Goal: Find specific page/section: Find specific page/section

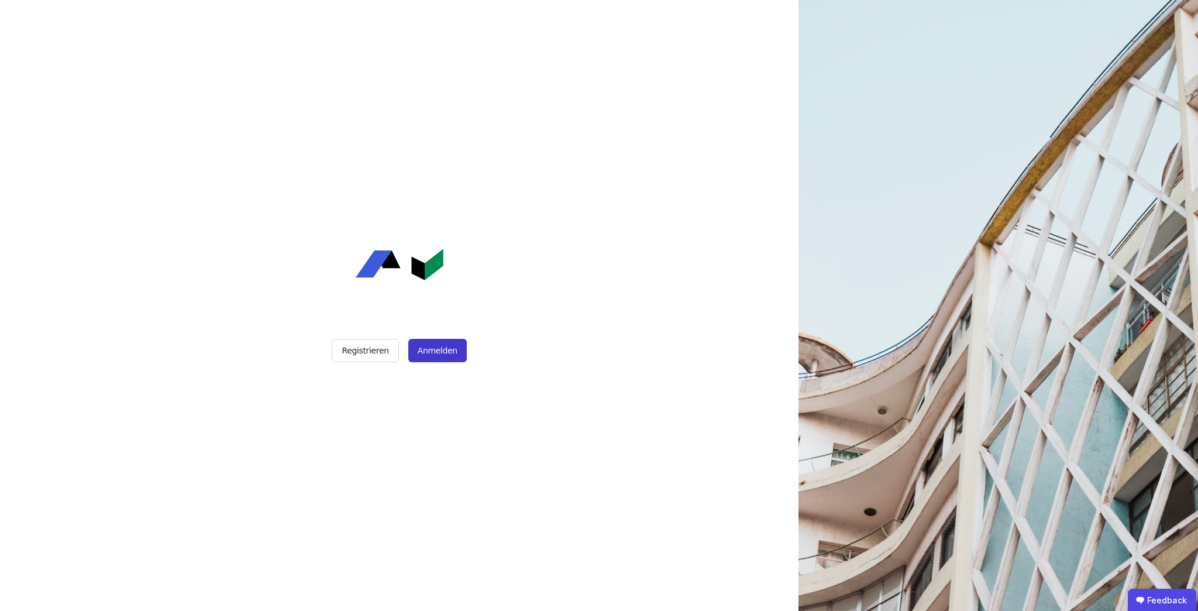
click at [448, 355] on font "Anmelden" at bounding box center [438, 350] width 40 height 9
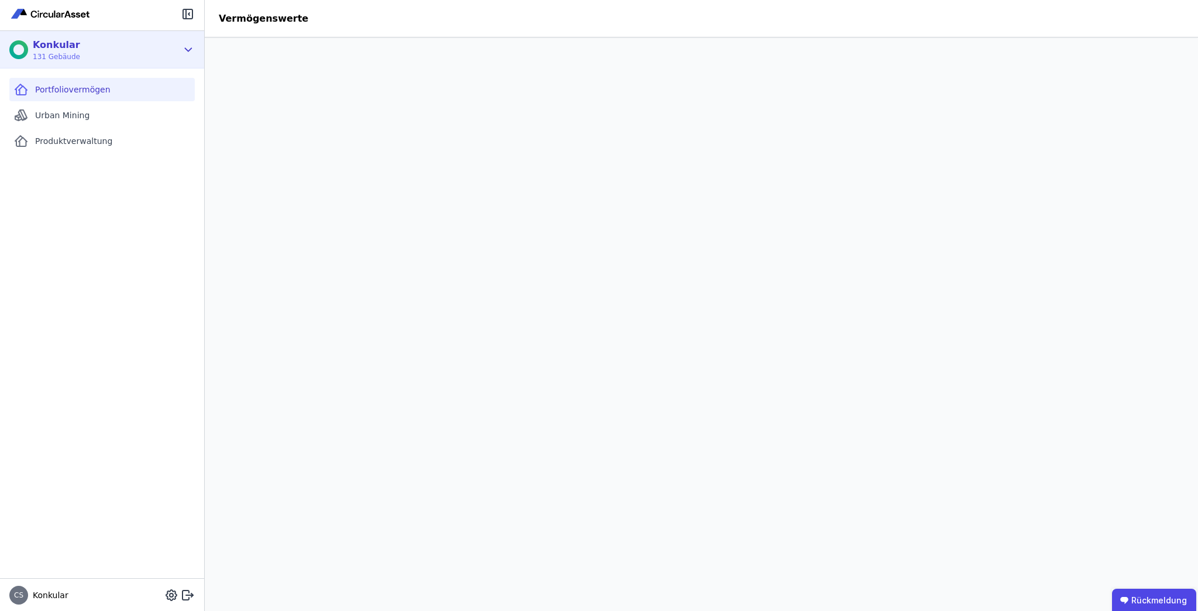
click at [67, 41] on font "Konkular" at bounding box center [56, 44] width 47 height 11
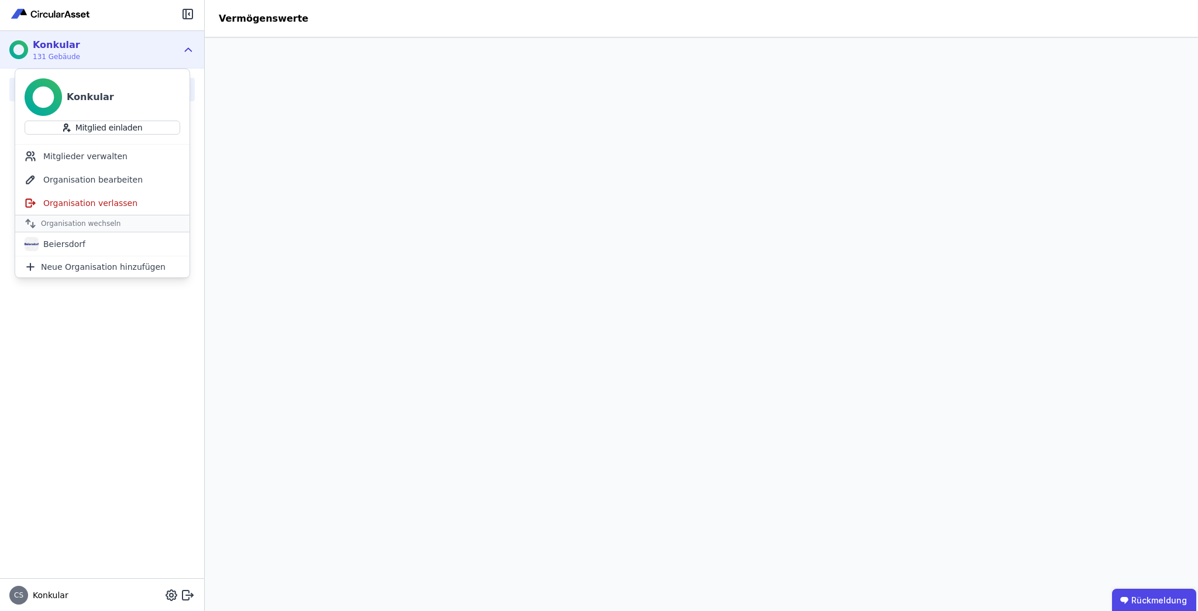
click at [89, 96] on font "Konkular" at bounding box center [90, 96] width 47 height 11
click at [194, 46] on icon at bounding box center [188, 50] width 13 height 14
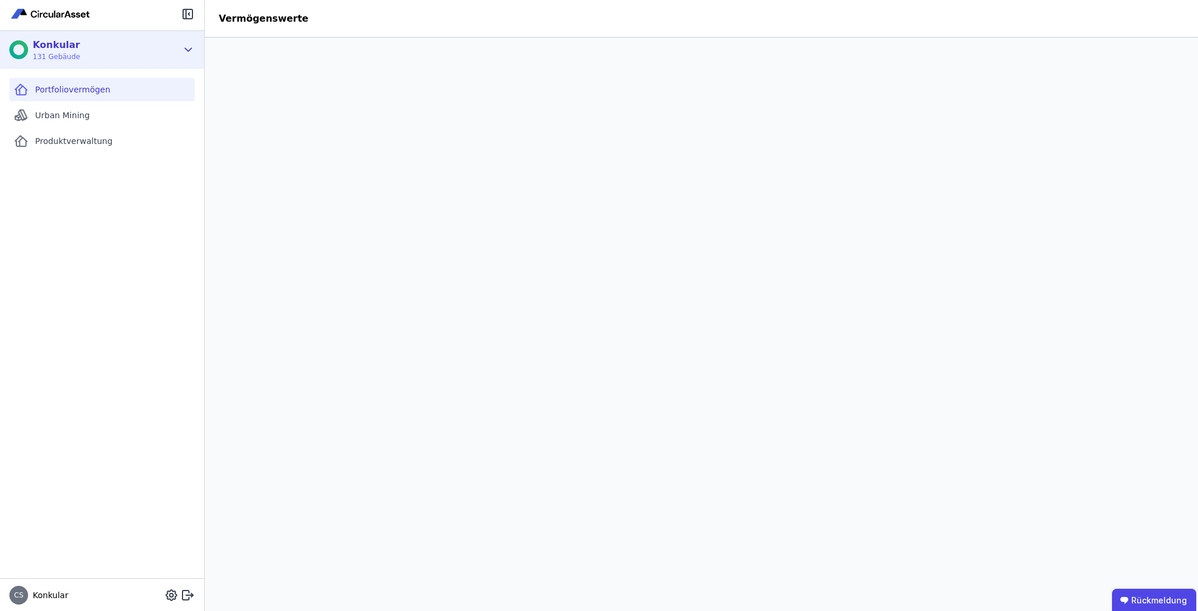
click at [191, 50] on icon at bounding box center [188, 50] width 13 height 14
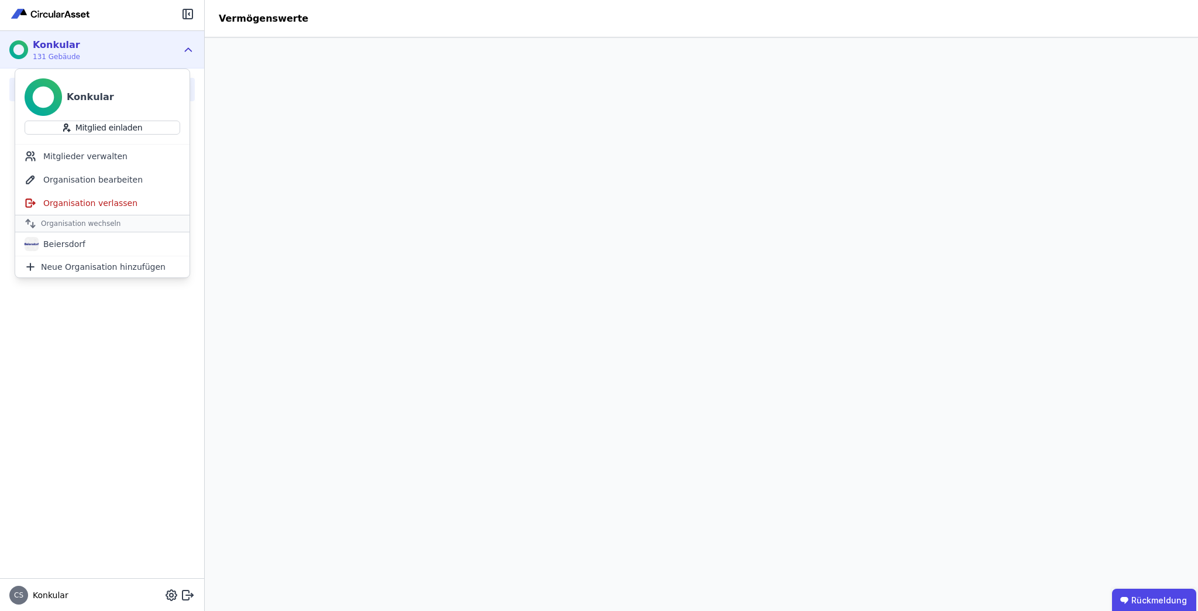
click at [191, 50] on icon at bounding box center [188, 50] width 13 height 14
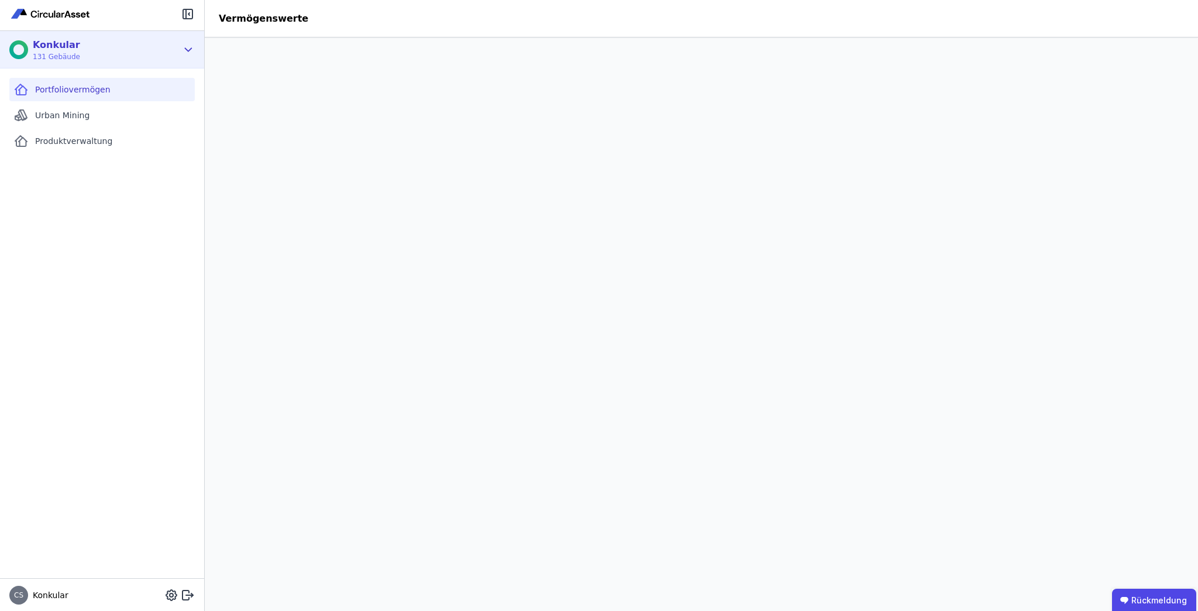
click at [145, 47] on div "Konkular 131 Gebäude" at bounding box center [93, 49] width 168 height 23
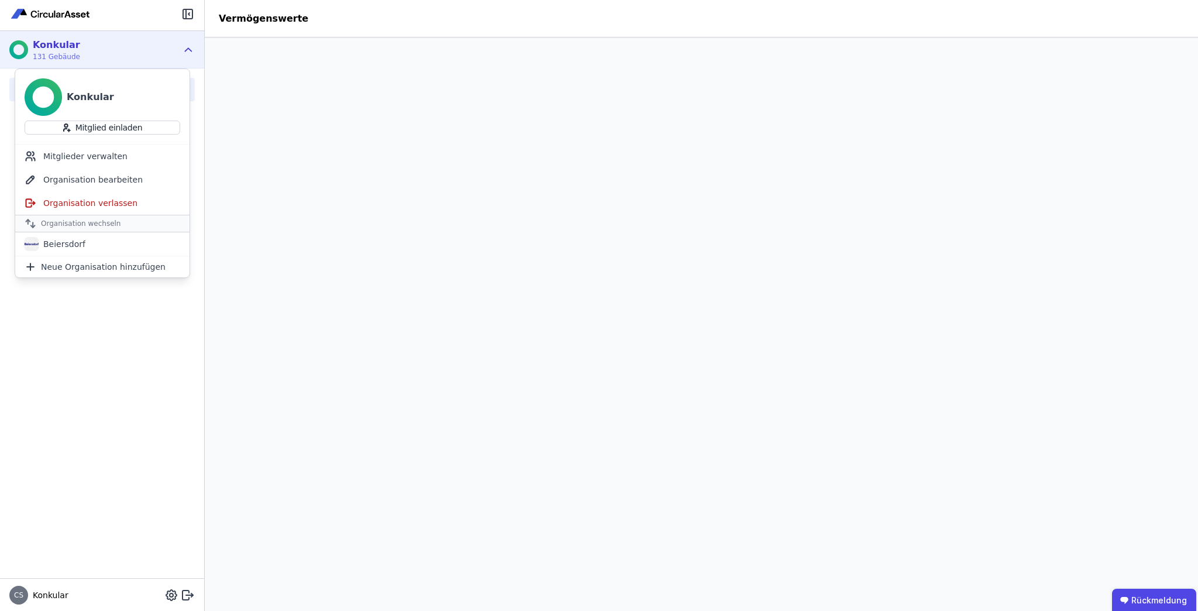
click at [189, 47] on icon at bounding box center [188, 50] width 13 height 14
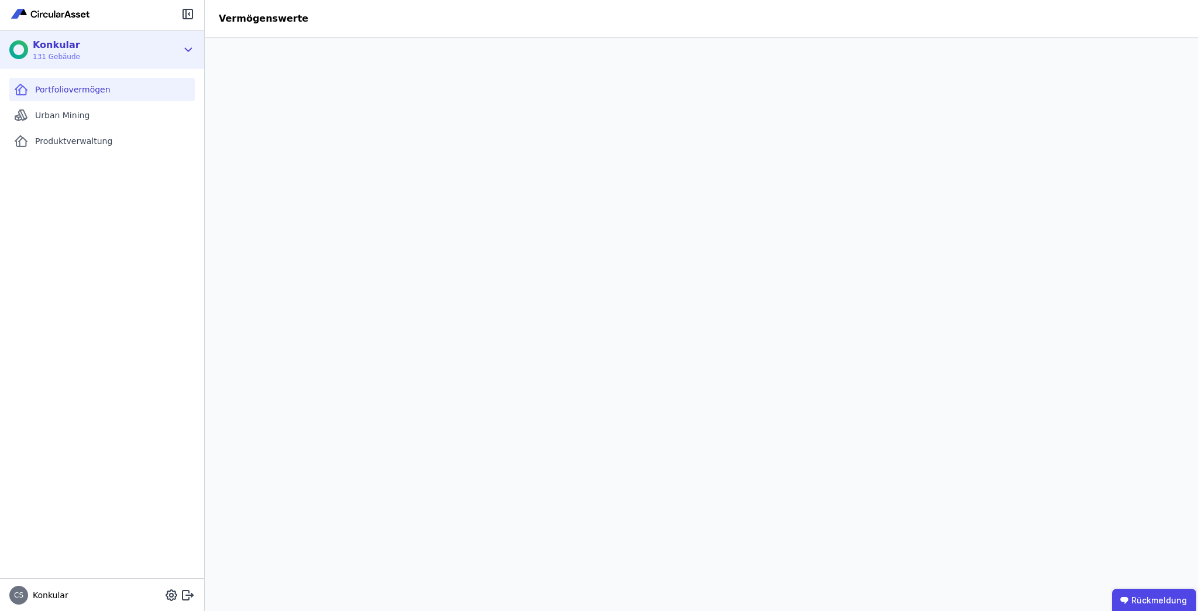
click at [189, 47] on icon at bounding box center [188, 50] width 13 height 14
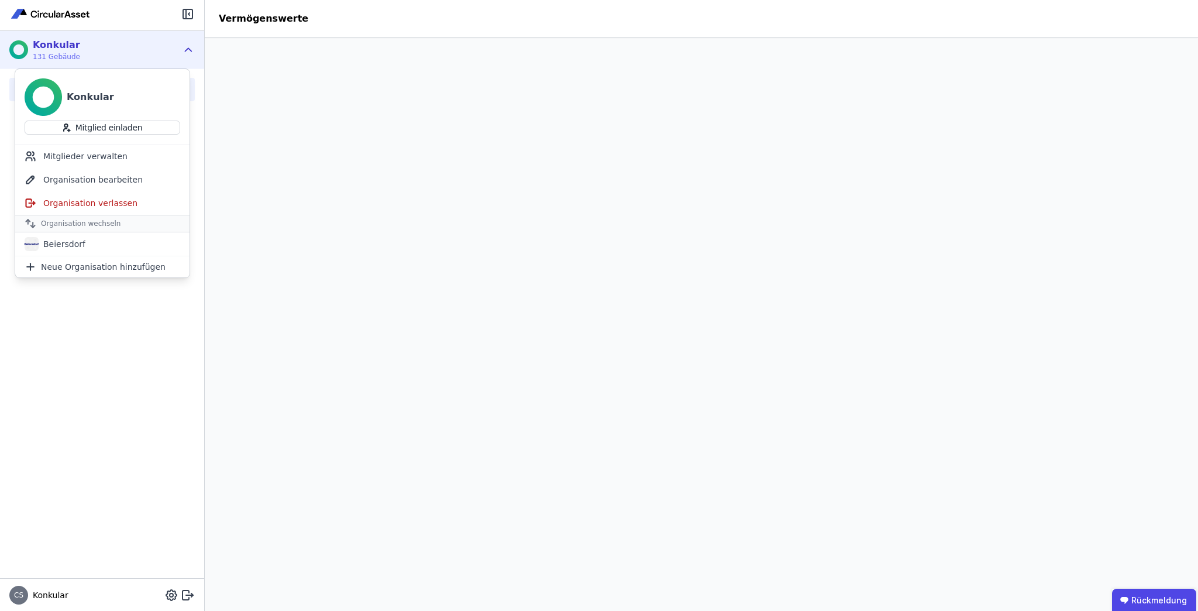
click at [189, 47] on icon at bounding box center [188, 50] width 13 height 14
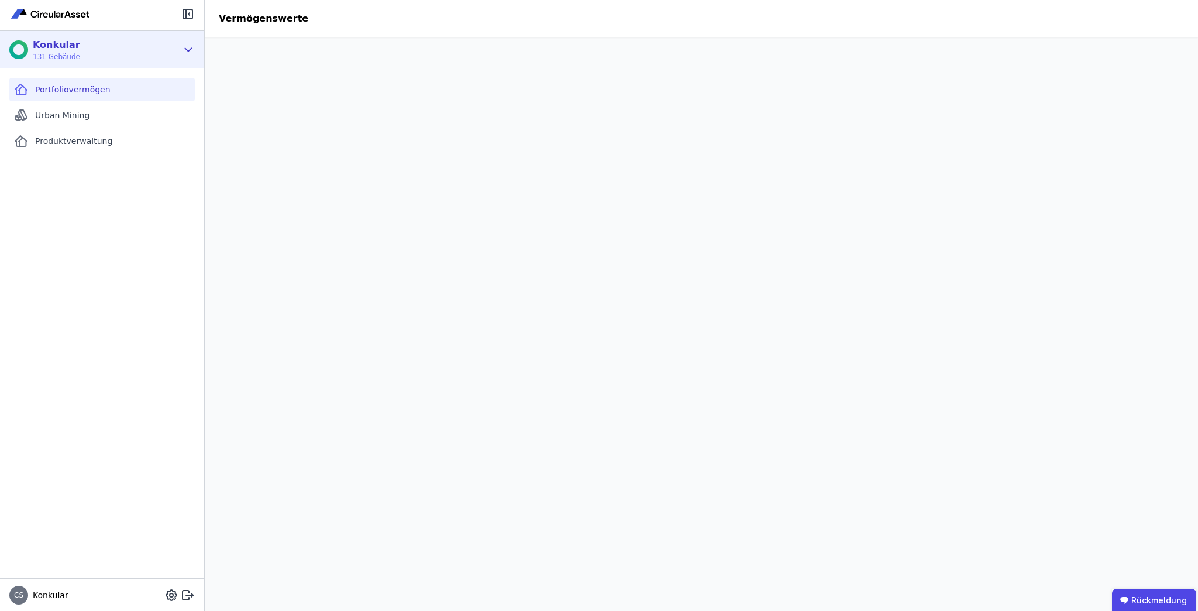
click at [189, 47] on icon at bounding box center [188, 50] width 13 height 14
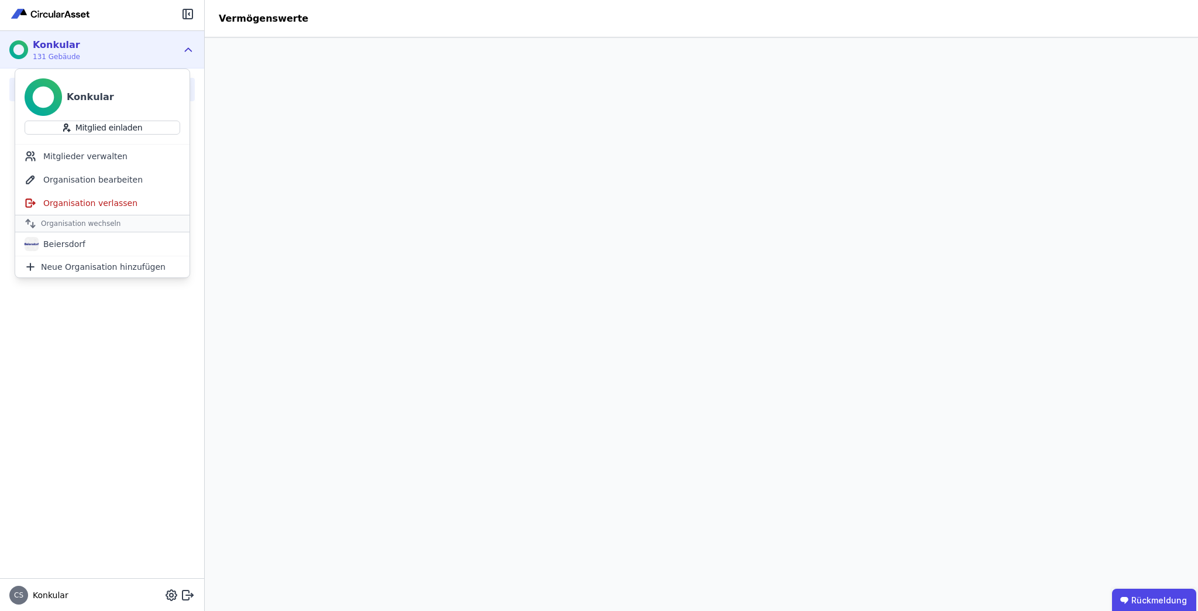
click at [189, 47] on icon at bounding box center [188, 50] width 13 height 14
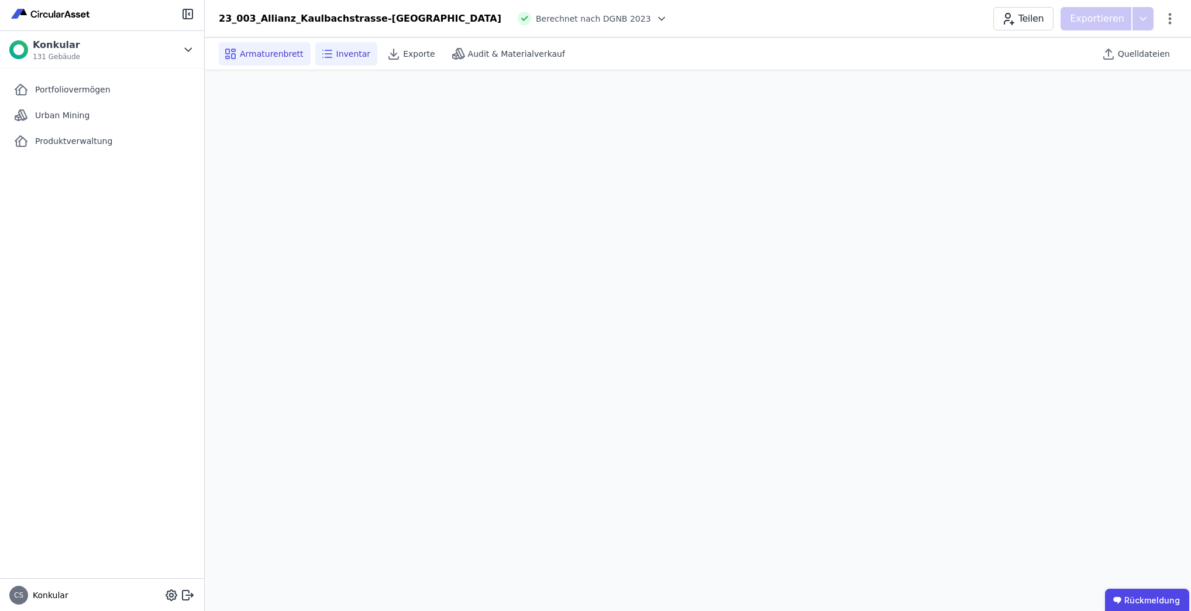
click at [346, 60] on div "Inventar" at bounding box center [346, 53] width 63 height 23
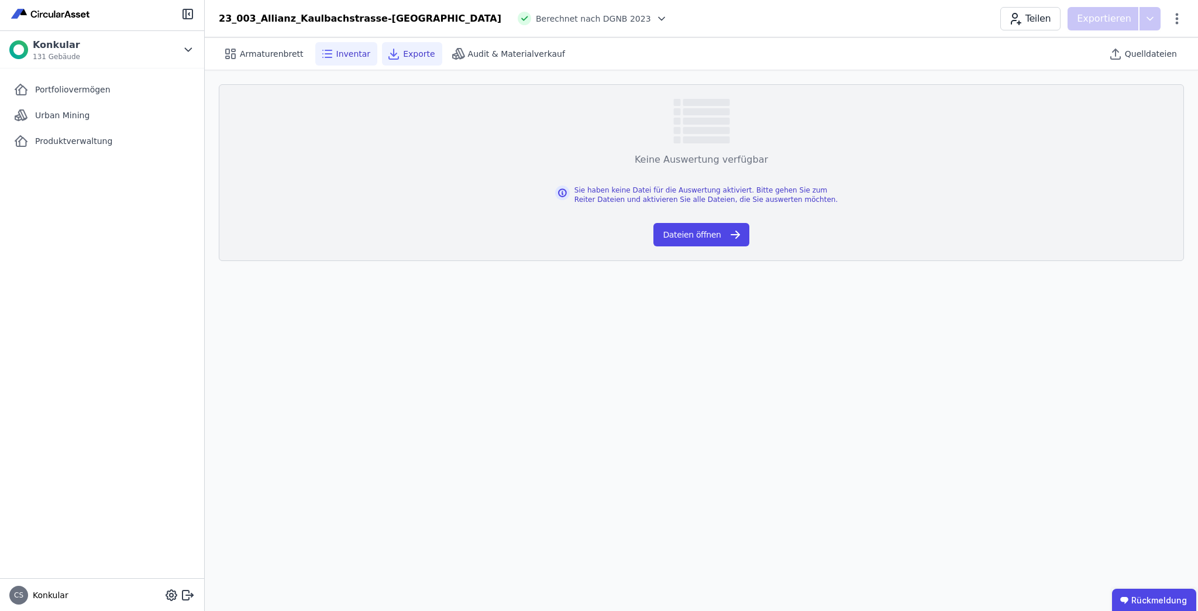
click at [403, 53] on font "Exporte" at bounding box center [419, 53] width 32 height 9
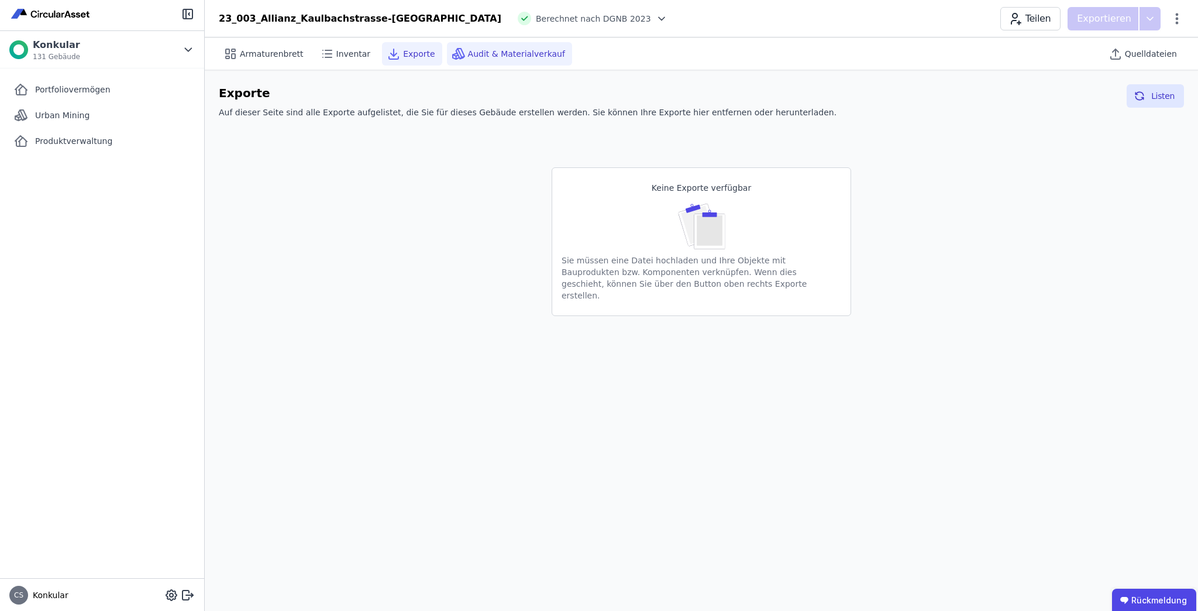
click at [490, 53] on font "Audit & Materialverkauf" at bounding box center [516, 53] width 97 height 9
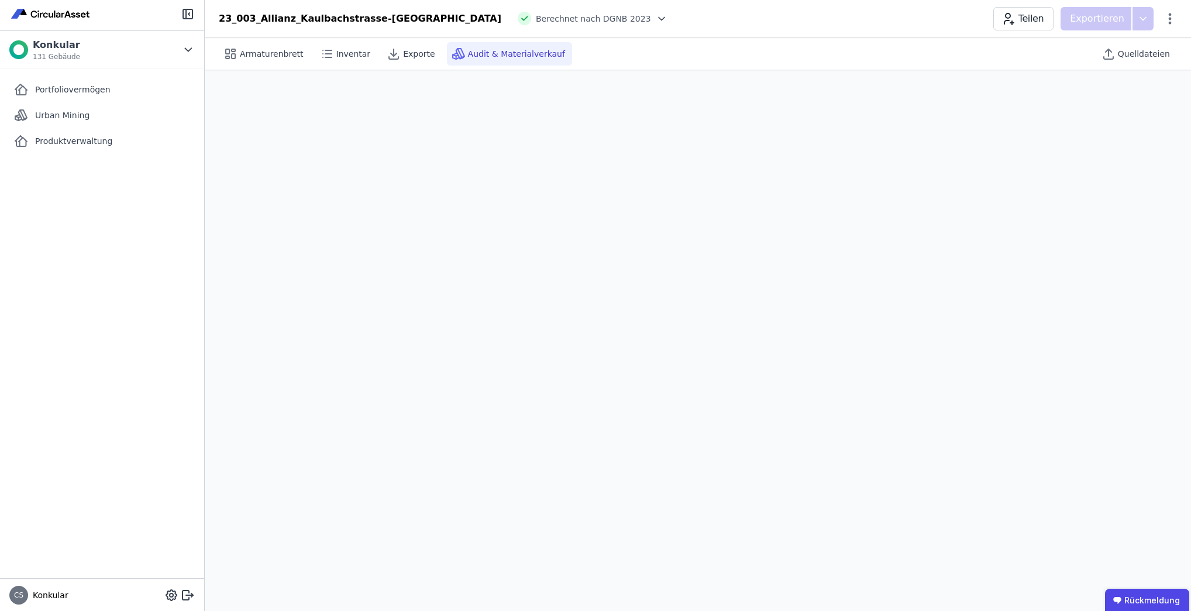
click at [490, 53] on font "Audit & Materialverkauf" at bounding box center [516, 53] width 97 height 9
